Goal: Navigation & Orientation: Find specific page/section

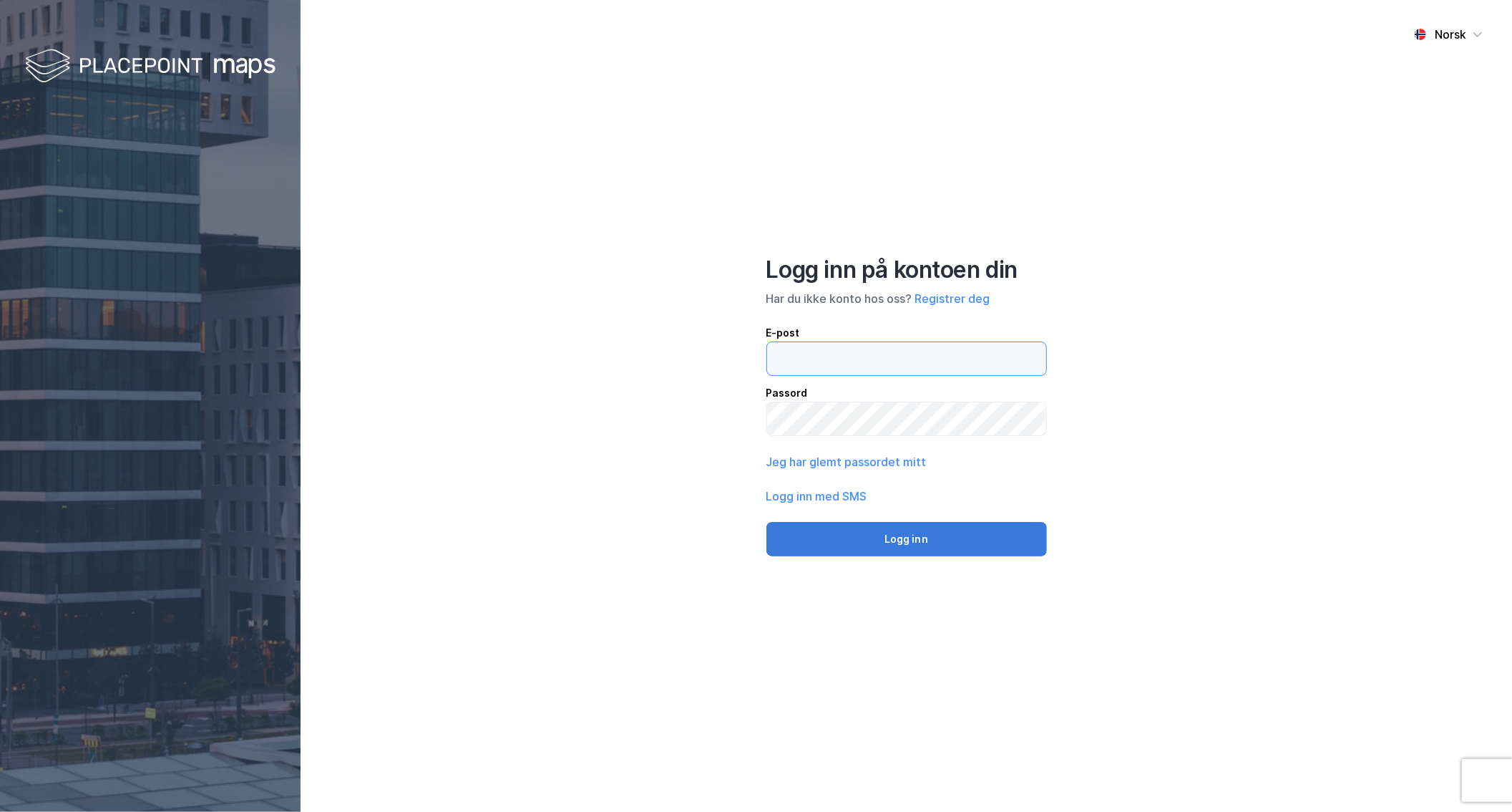
type input "[EMAIL_ADDRESS][MEDICAL_DATA][DOMAIN_NAME]"
click at [909, 540] on button "Logg inn" at bounding box center [907, 539] width 280 height 35
